Goal: Find specific page/section: Find specific page/section

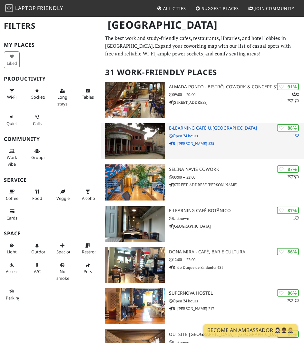
click at [115, 148] on img at bounding box center [135, 141] width 60 height 36
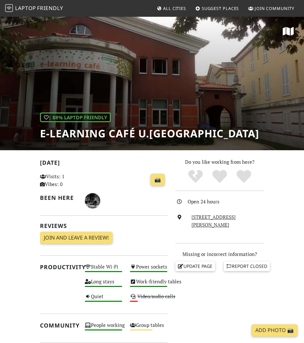
click at [110, 132] on h1 "e-learning Café U.[GEOGRAPHIC_DATA]" at bounding box center [149, 133] width 219 height 12
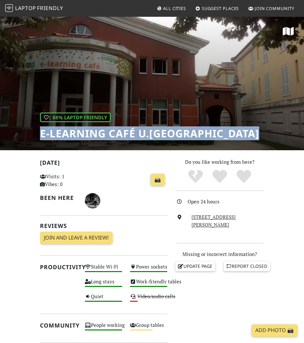
click at [110, 132] on h1 "e-learning Café U.[GEOGRAPHIC_DATA]" at bounding box center [149, 133] width 219 height 12
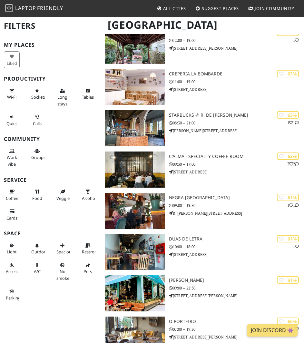
scroll to position [1059, 0]
